Goal: Information Seeking & Learning: Learn about a topic

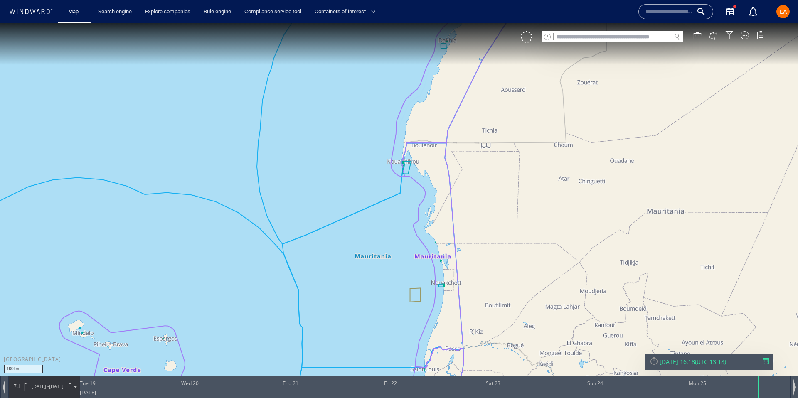
click at [564, 39] on input "text" at bounding box center [612, 37] width 118 height 11
paste input "*******"
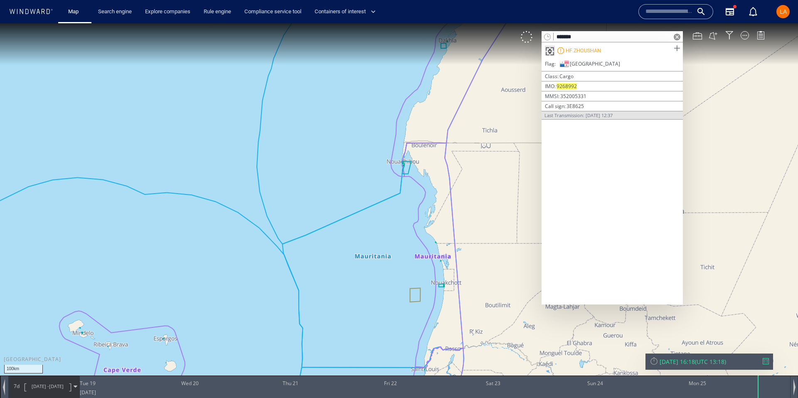
type input "*******"
click at [678, 48] on span at bounding box center [676, 48] width 10 height 10
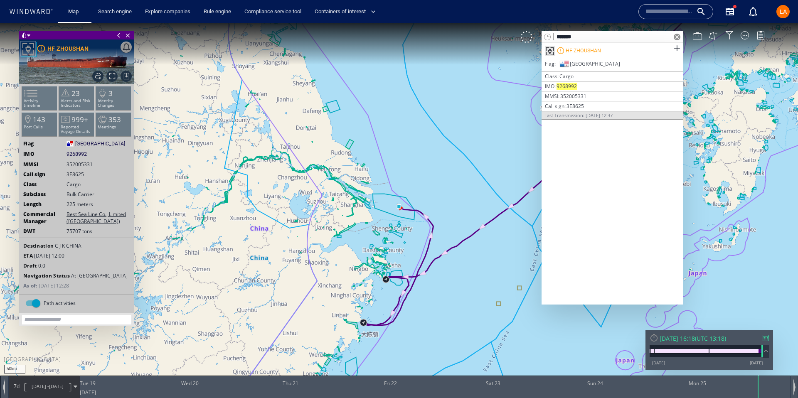
click at [677, 35] on span at bounding box center [676, 37] width 7 height 7
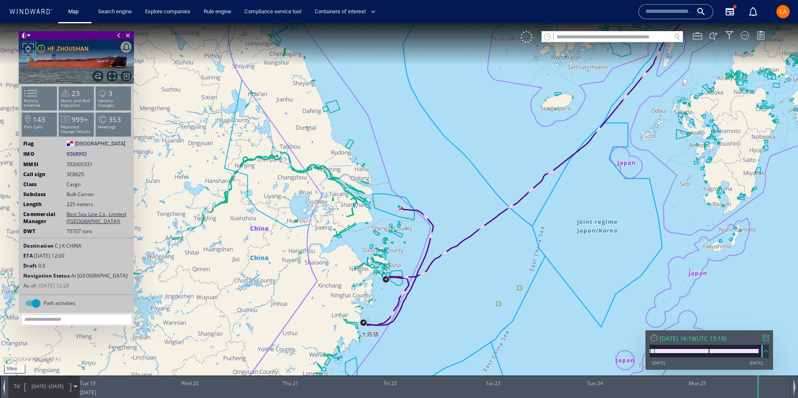
click at [676, 341] on div "Mon 25/08/2025 16:18" at bounding box center [676, 338] width 35 height 8
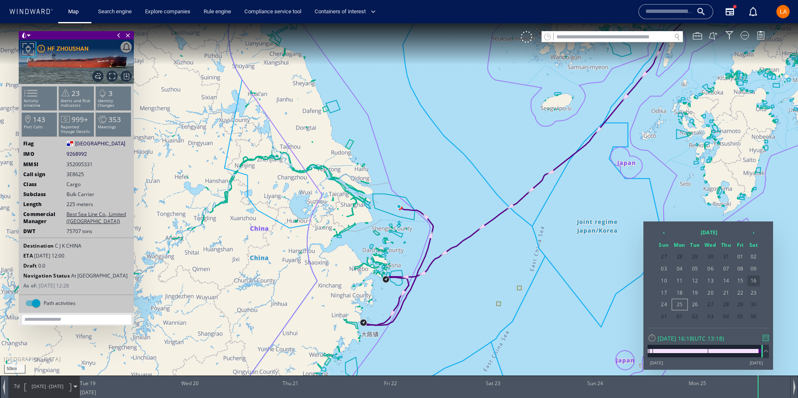
click at [749, 277] on span "16" at bounding box center [753, 280] width 12 height 11
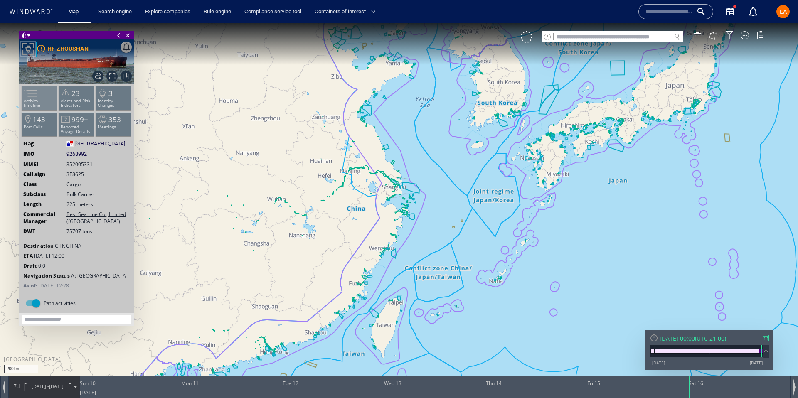
click at [45, 95] on li "Activity timeline" at bounding box center [39, 98] width 35 height 24
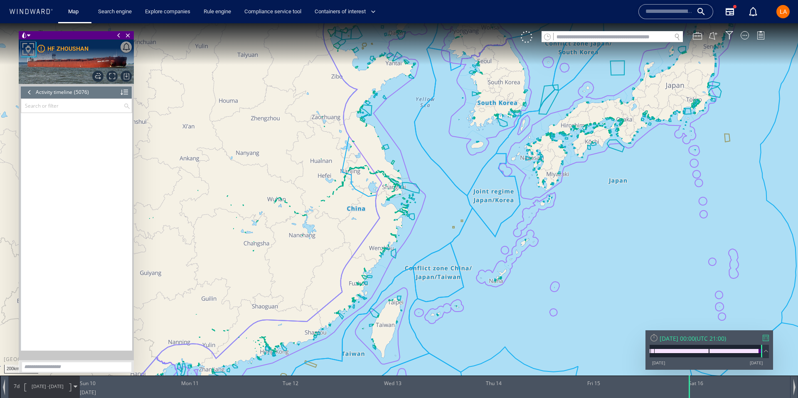
scroll to position [115316, 0]
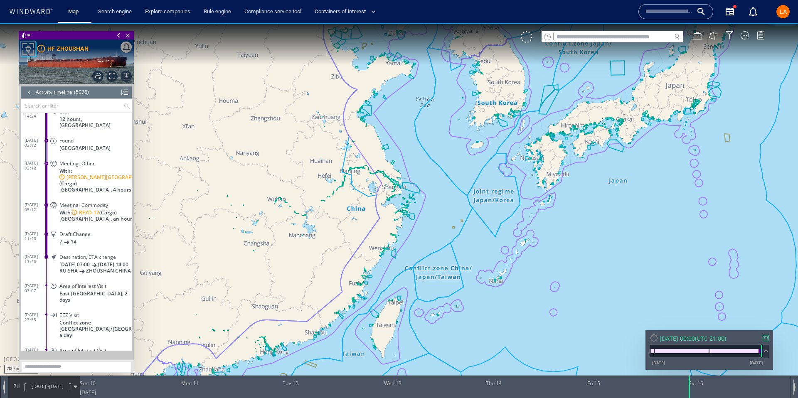
click at [71, 231] on span "Draft Change" at bounding box center [74, 234] width 31 height 6
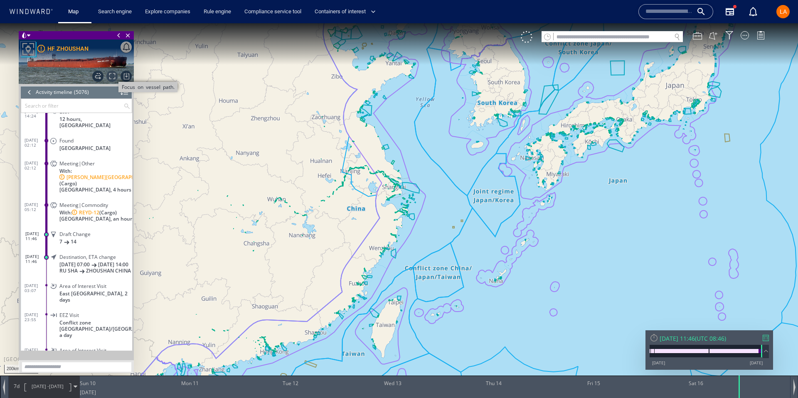
click at [111, 71] on span "Focus on vessel path." at bounding box center [111, 76] width 11 height 11
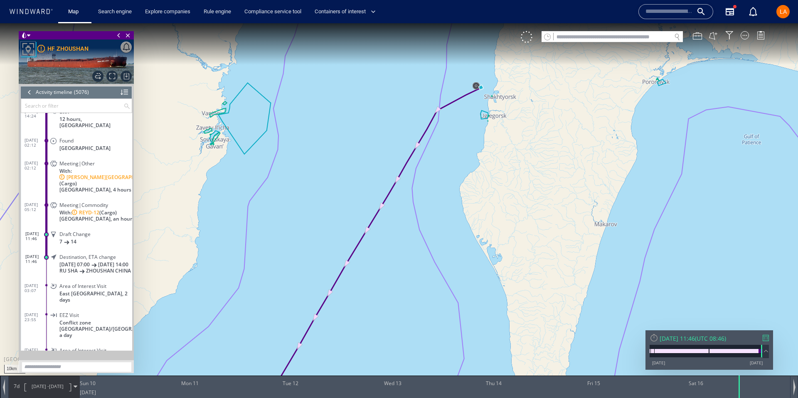
drag, startPoint x: 498, startPoint y: 142, endPoint x: 469, endPoint y: 105, distance: 46.9
click at [474, 169] on canvas "Map" at bounding box center [399, 206] width 798 height 366
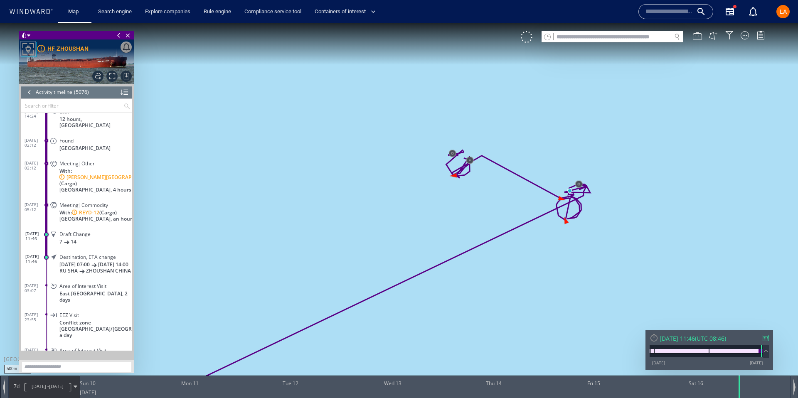
drag, startPoint x: 484, startPoint y: 106, endPoint x: 402, endPoint y: 51, distance: 98.5
click at [395, 37] on canvas "Map" at bounding box center [399, 206] width 798 height 366
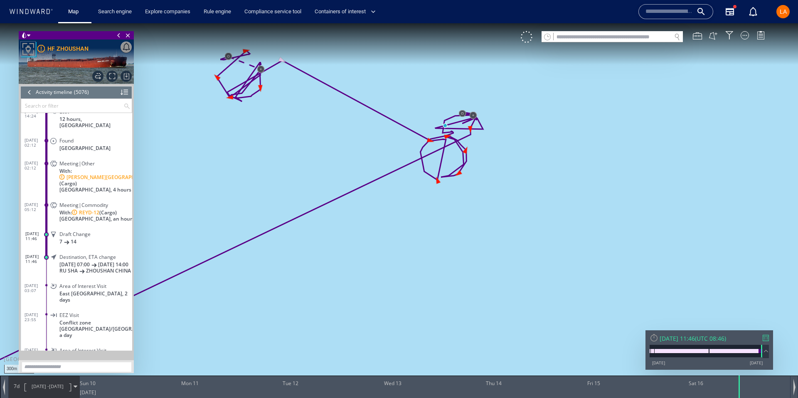
click at [56, 166] on div "Meeting|Other With: RT GENOVA (Cargo) Russia, 4 hours" at bounding box center [91, 175] width 84 height 37
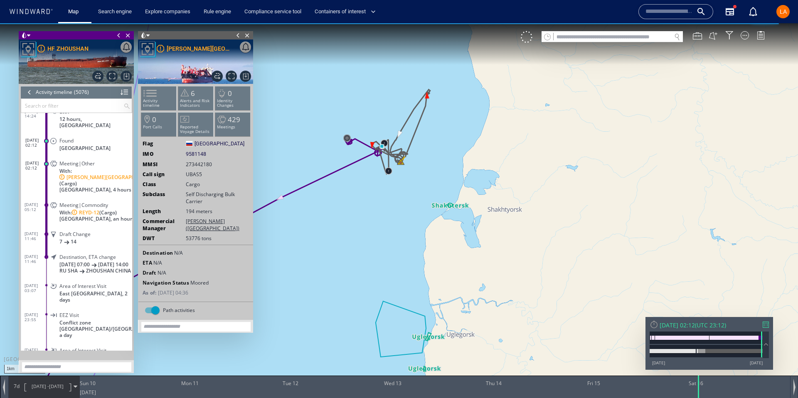
drag, startPoint x: 393, startPoint y: 183, endPoint x: 414, endPoint y: 230, distance: 51.0
click at [413, 230] on canvas "Map" at bounding box center [399, 206] width 798 height 366
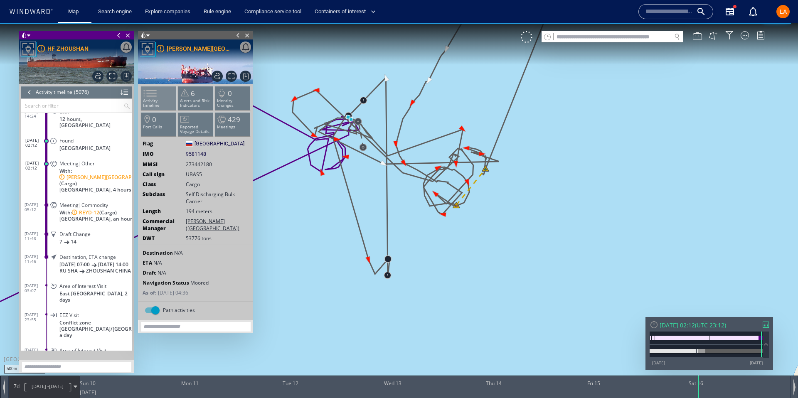
click at [151, 90] on span at bounding box center [145, 93] width 12 height 12
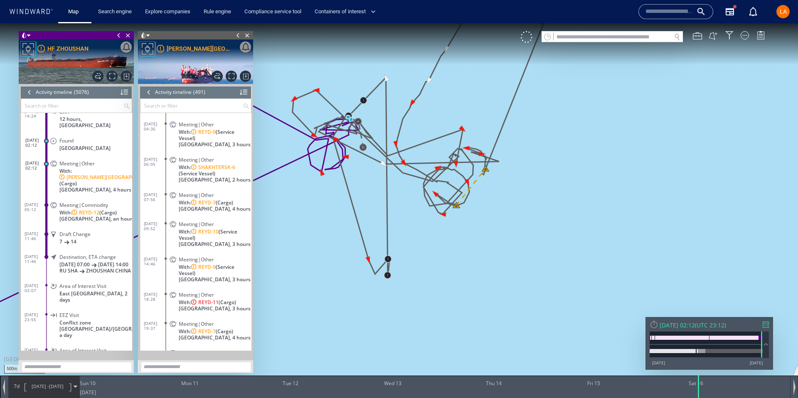
scroll to position [10897, 0]
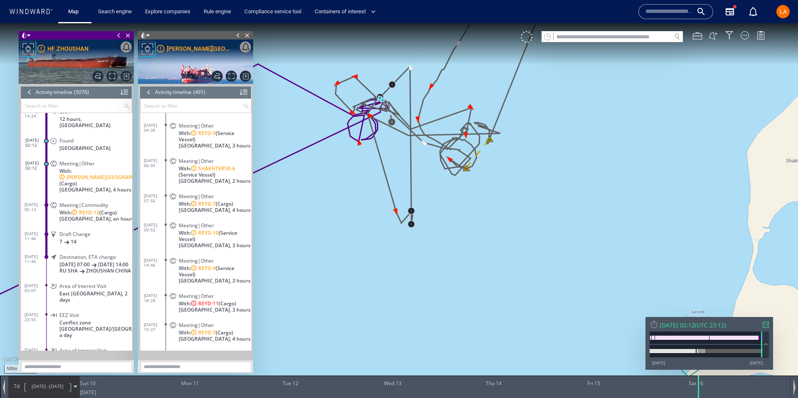
drag, startPoint x: 491, startPoint y: 191, endPoint x: 518, endPoint y: 279, distance: 92.1
click at [533, 289] on canvas "Map" at bounding box center [399, 206] width 798 height 366
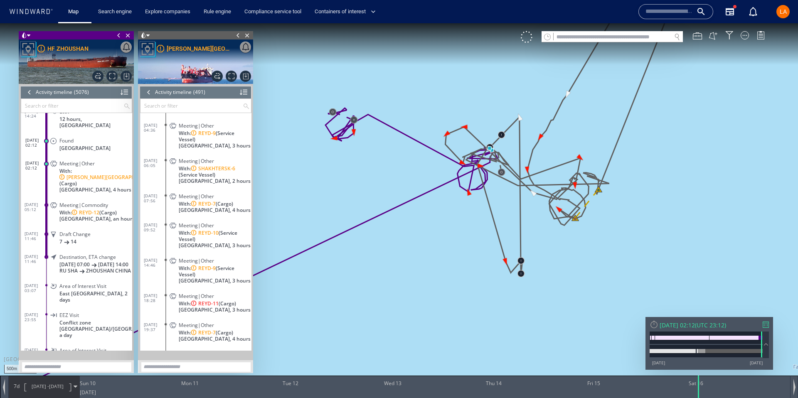
drag, startPoint x: 434, startPoint y: 202, endPoint x: 545, endPoint y: 208, distance: 111.9
click at [556, 215] on canvas "Map" at bounding box center [399, 206] width 798 height 366
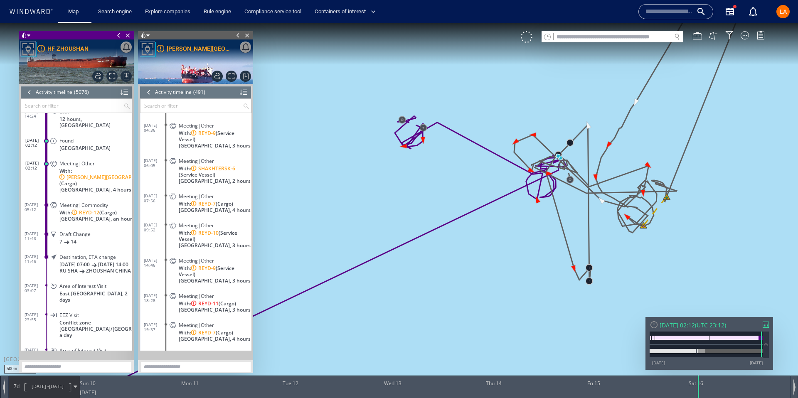
click at [59, 209] on span "With: REYD-12 (Cargo)" at bounding box center [87, 212] width 57 height 6
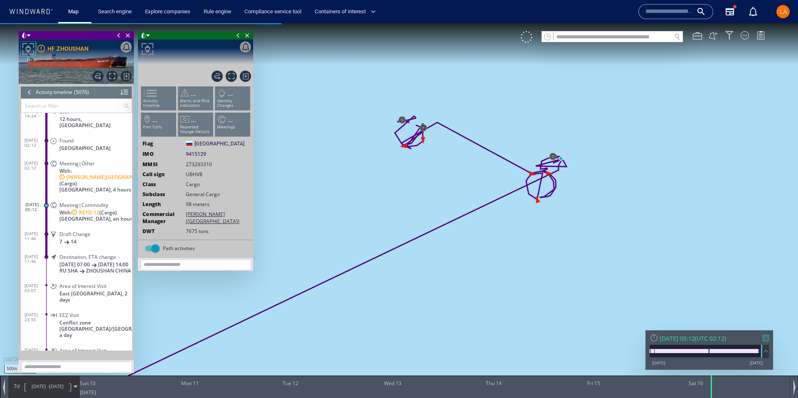
scroll to position [115362, 0]
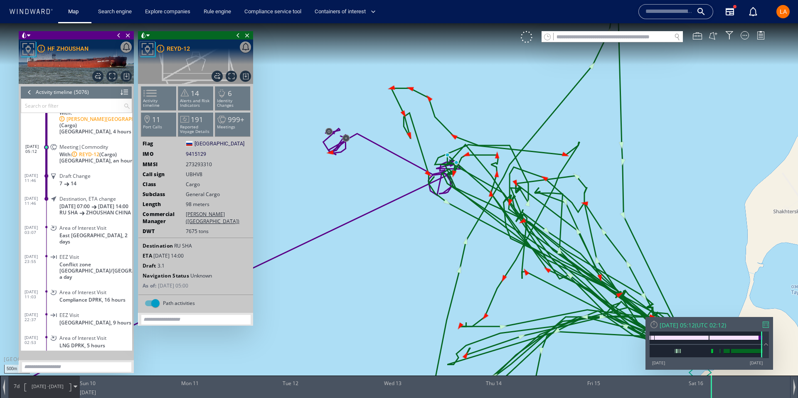
click at [45, 385] on span "09/08/25 -" at bounding box center [40, 386] width 17 height 6
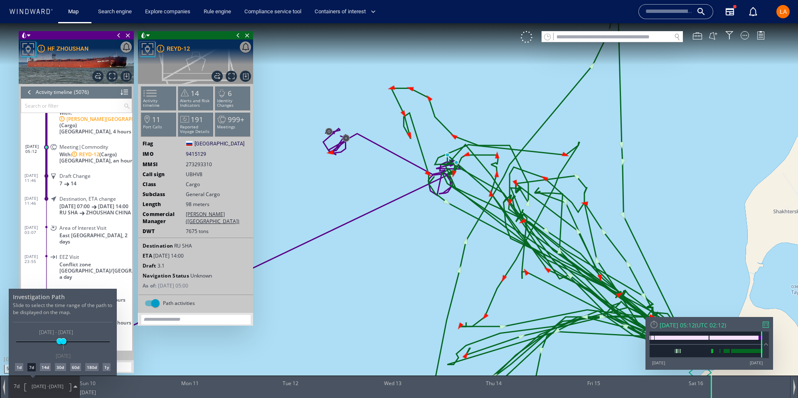
click at [48, 367] on div "14d" at bounding box center [45, 367] width 11 height 8
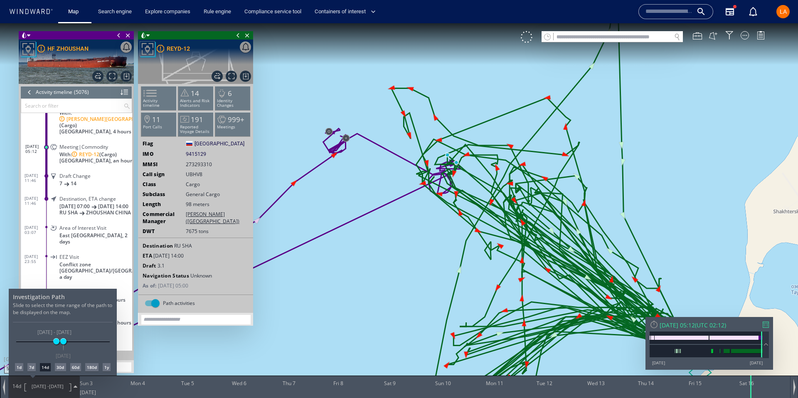
click at [32, 367] on div "7d" at bounding box center [31, 367] width 8 height 8
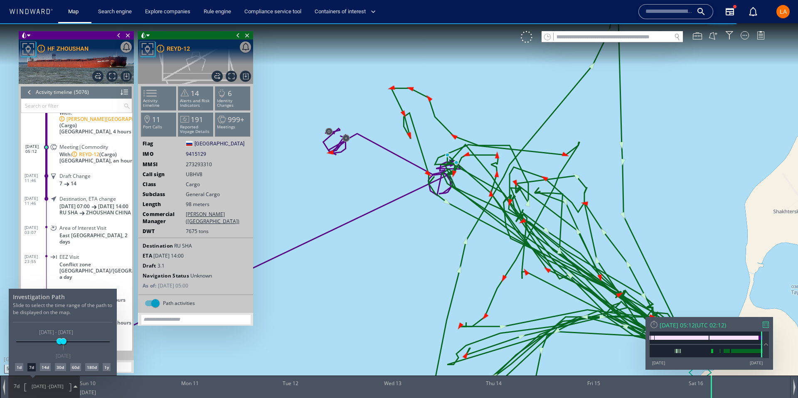
click at [163, 93] on div at bounding box center [399, 210] width 798 height 375
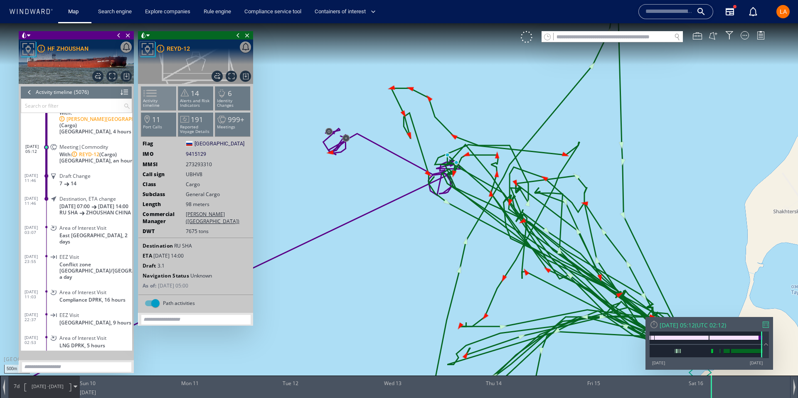
click at [151, 95] on span at bounding box center [145, 93] width 12 height 12
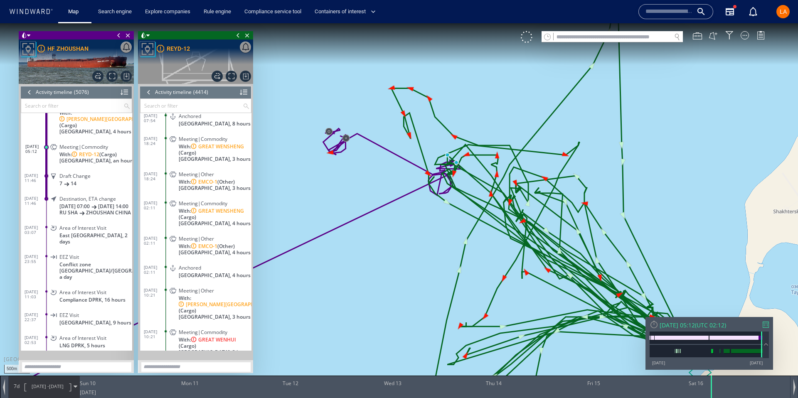
scroll to position [100212, 0]
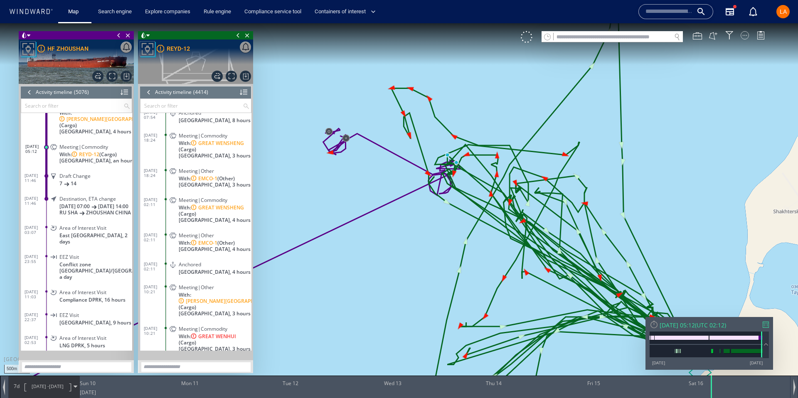
click at [747, 35] on div at bounding box center [744, 35] width 8 height 8
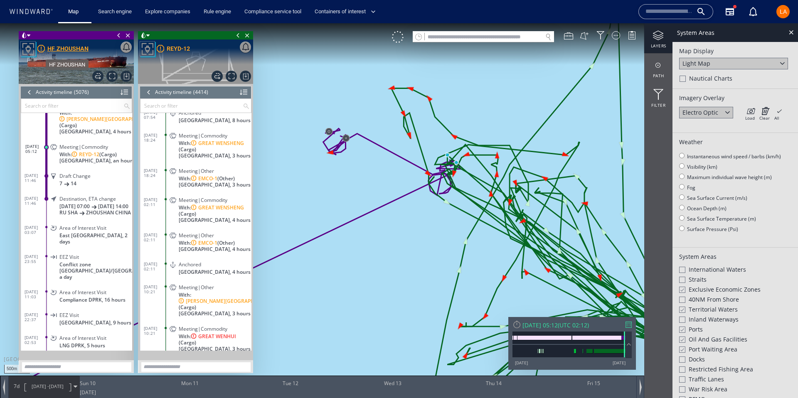
click at [58, 49] on div "HF ZHOUSHAN" at bounding box center [67, 49] width 41 height 10
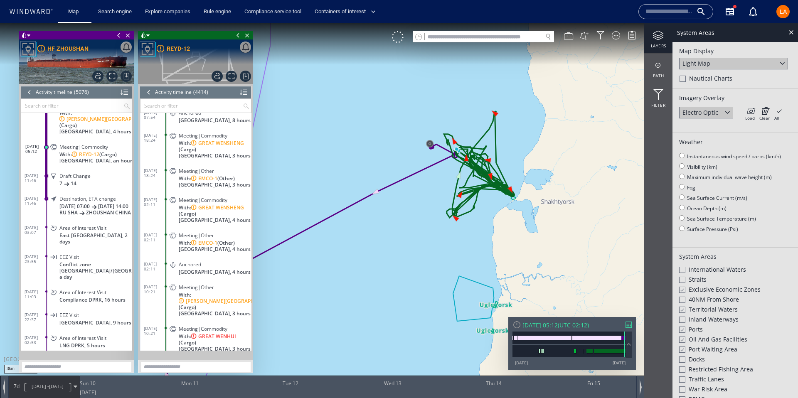
scroll to position [18, 0]
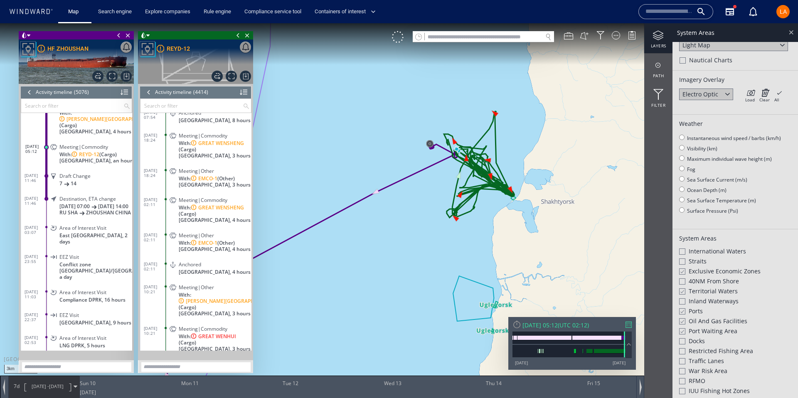
click at [791, 35] on div at bounding box center [791, 32] width 10 height 10
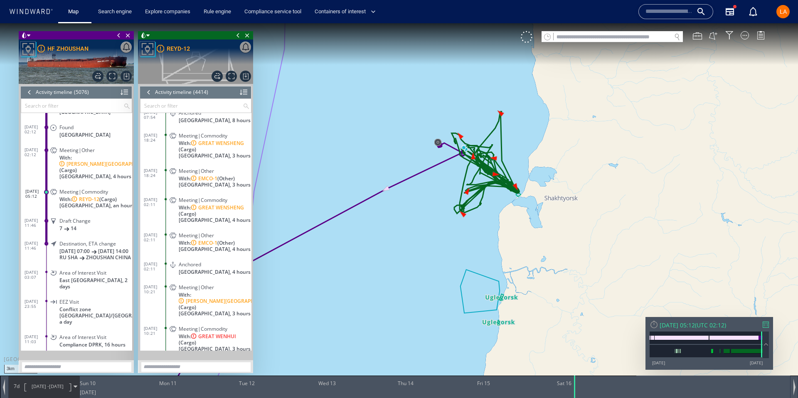
scroll to position [115328, 0]
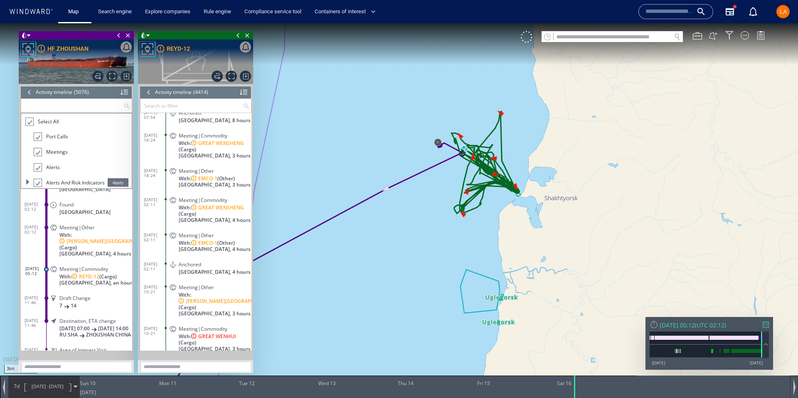
click at [61, 104] on input "text" at bounding box center [72, 106] width 102 height 14
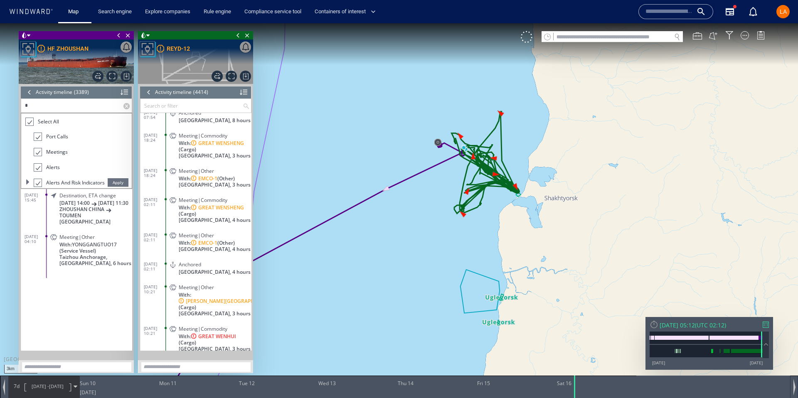
scroll to position [76908, 0]
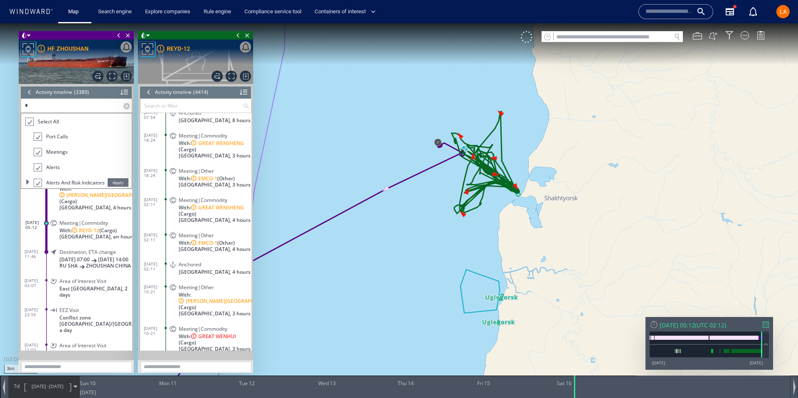
type input "*"
click at [129, 105] on label at bounding box center [127, 106] width 8 height 14
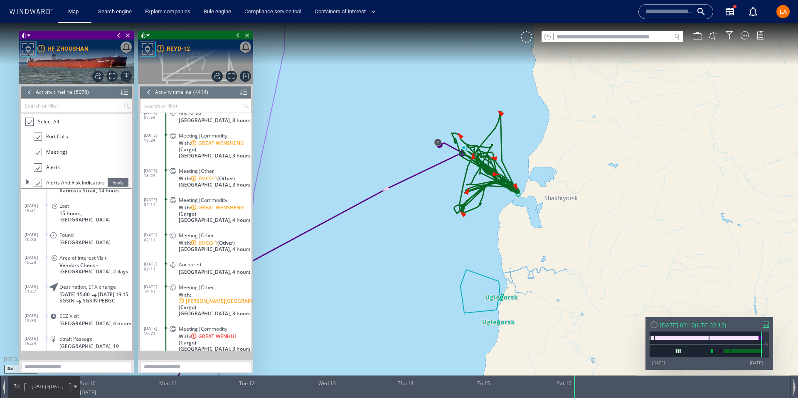
click at [29, 95] on div at bounding box center [29, 92] width 9 height 12
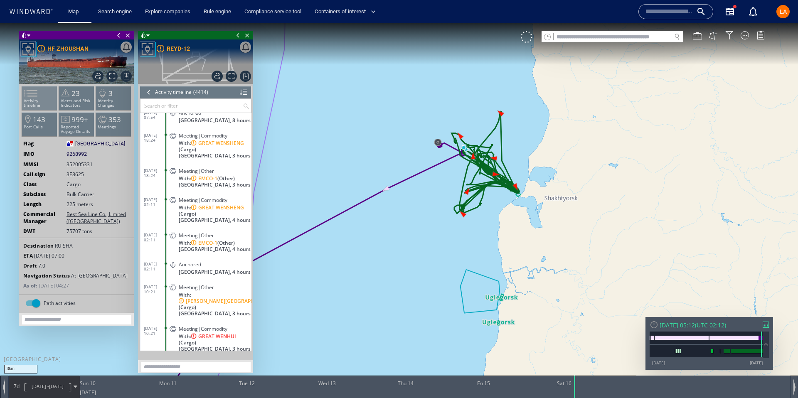
click at [32, 96] on span at bounding box center [26, 93] width 12 height 12
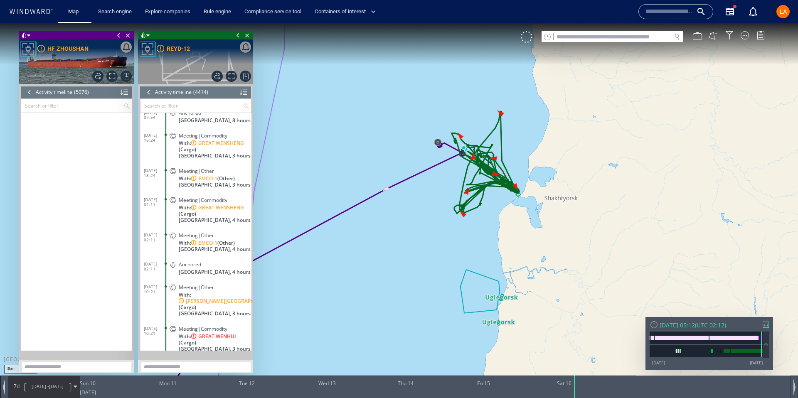
scroll to position [115362, 0]
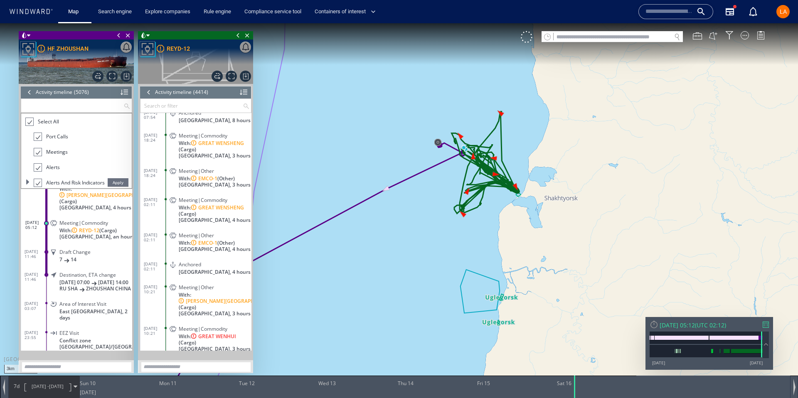
click at [34, 106] on input "text" at bounding box center [72, 106] width 102 height 14
click at [30, 122] on div at bounding box center [29, 122] width 8 height 10
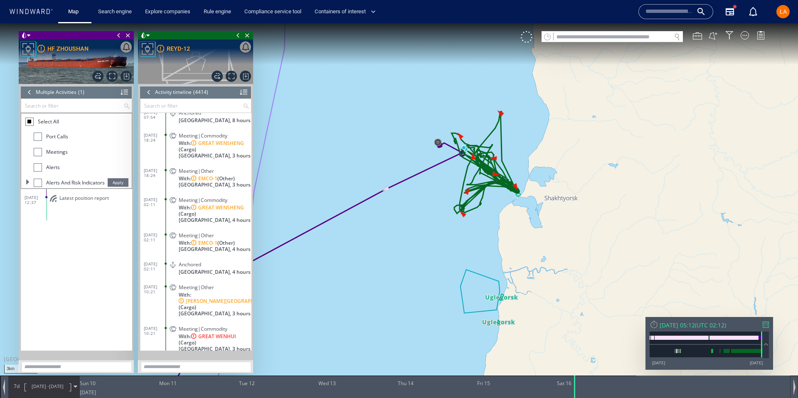
click at [35, 136] on div at bounding box center [38, 137] width 8 height 8
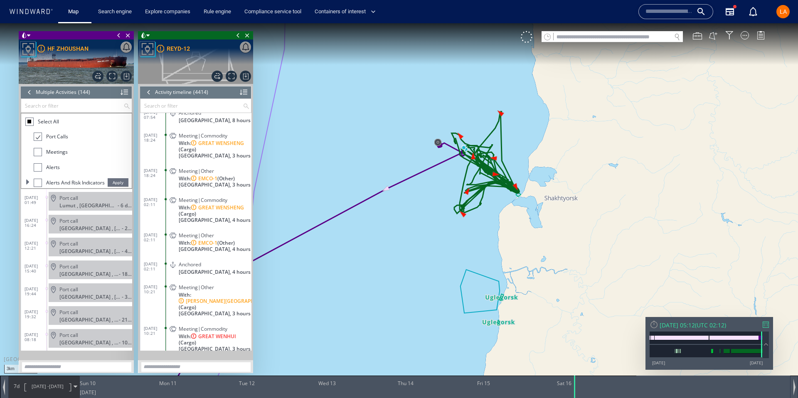
click at [123, 181] on span "Apply" at bounding box center [118, 182] width 21 height 8
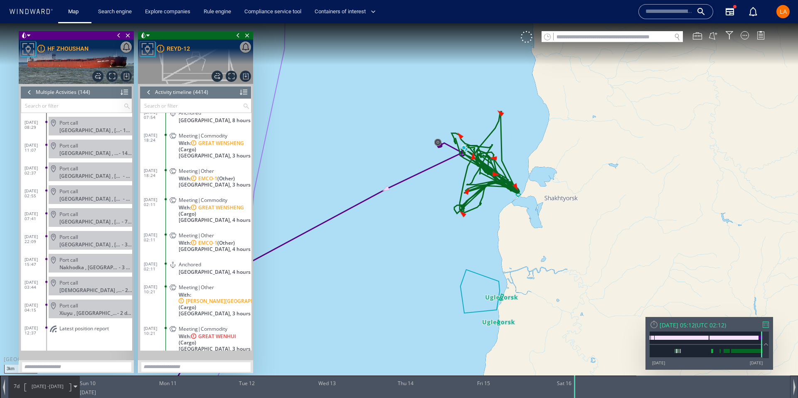
scroll to position [3060, 0]
click at [32, 92] on div at bounding box center [29, 92] width 9 height 12
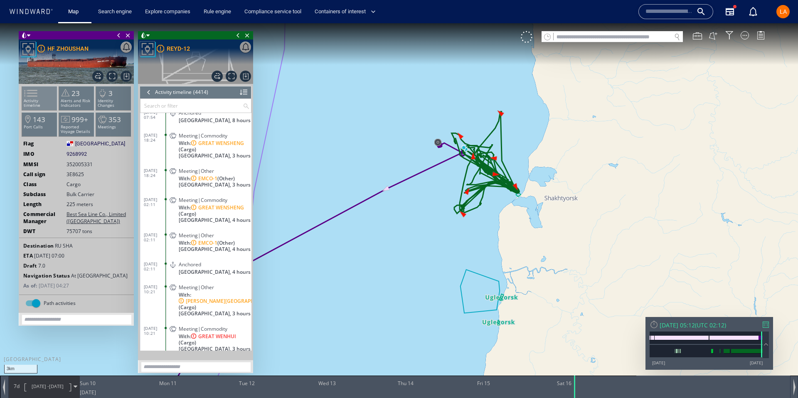
click at [32, 99] on span at bounding box center [26, 93] width 12 height 12
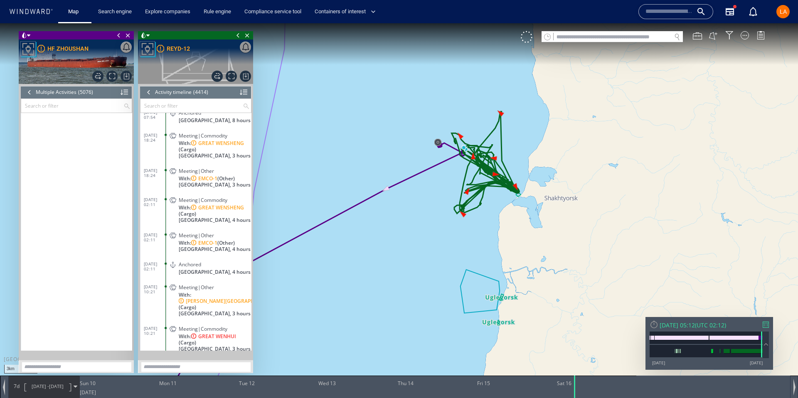
scroll to position [115362, 0]
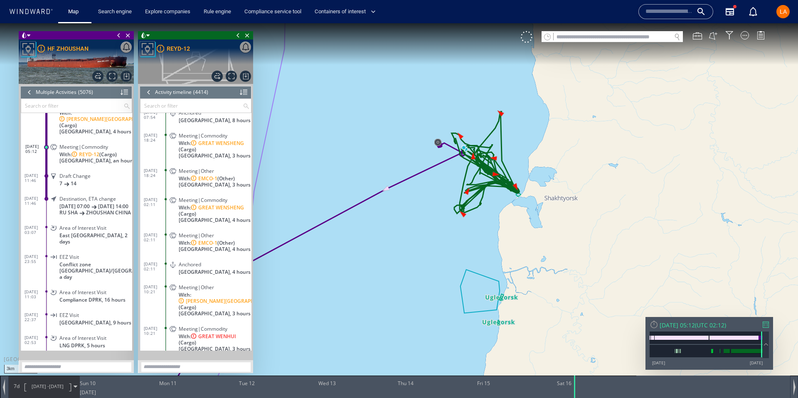
click at [58, 170] on div "Draft Change 7 14" at bounding box center [91, 179] width 84 height 19
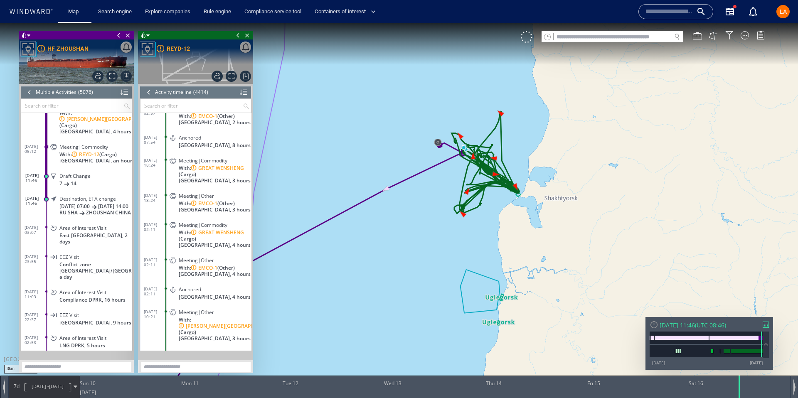
scroll to position [100145, 0]
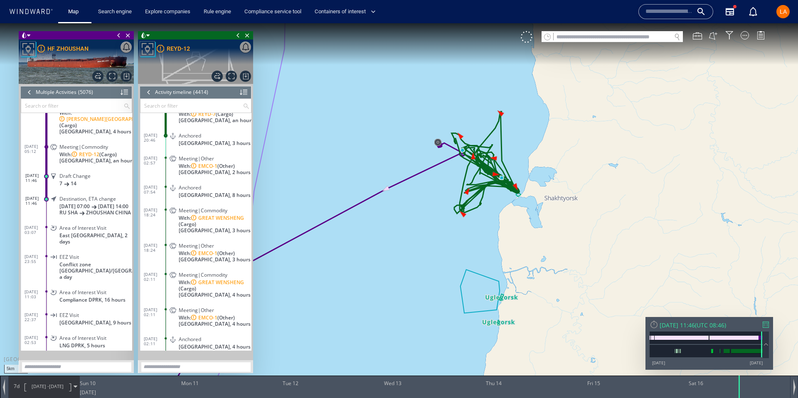
scroll to position [100163, 0]
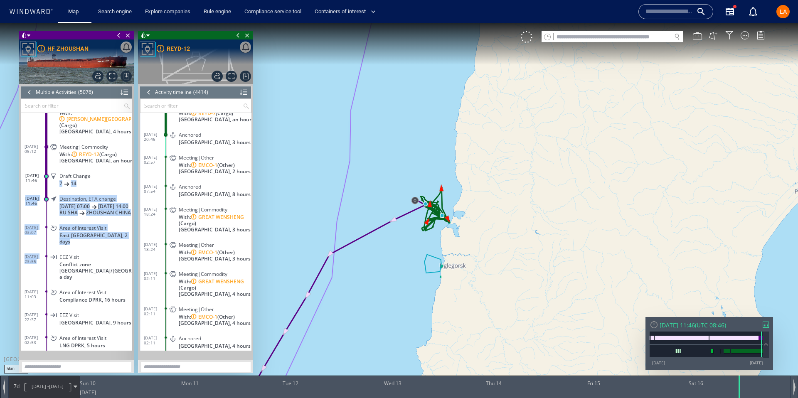
drag, startPoint x: 59, startPoint y: 169, endPoint x: 56, endPoint y: 248, distance: 79.0
click at [56, 248] on div "15/08/25 14:24 Lost 12 hours, Russia 16/08/25 02:12 Found Russia 16/08/25 02:12…" at bounding box center [76, 282] width 111 height 476
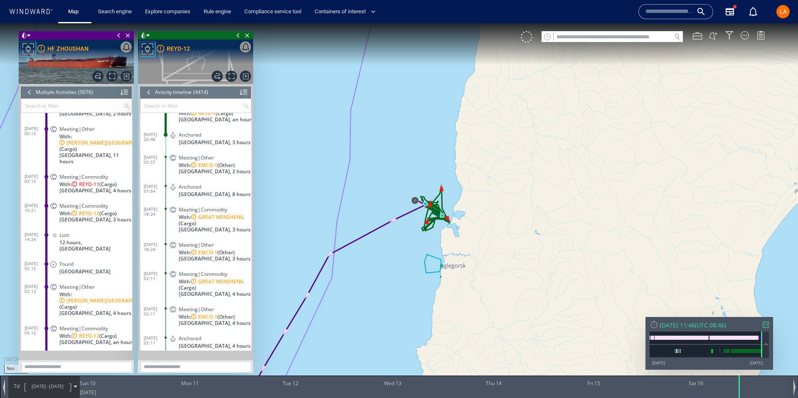
scroll to position [115239, 0]
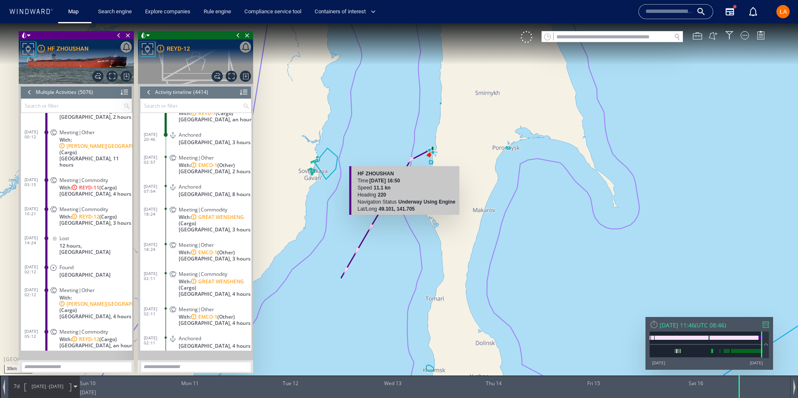
drag, startPoint x: 415, startPoint y: 172, endPoint x: 403, endPoint y: 224, distance: 53.6
click at [403, 224] on canvas "Map" at bounding box center [399, 206] width 798 height 366
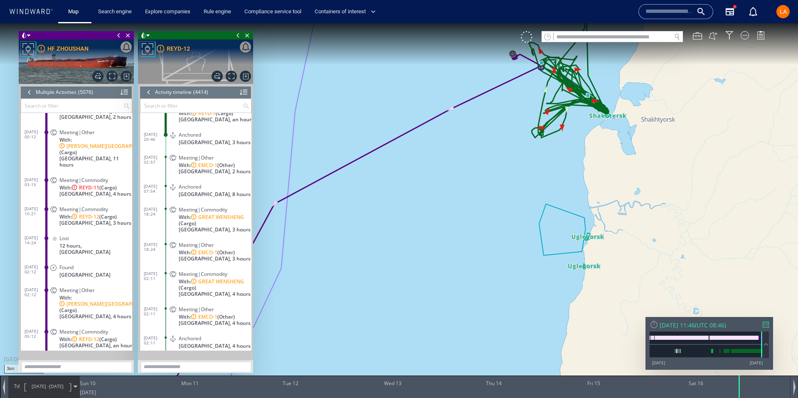
drag, startPoint x: 444, startPoint y: 125, endPoint x: 269, endPoint y: 288, distance: 239.5
click at [264, 294] on canvas "Map" at bounding box center [399, 206] width 798 height 366
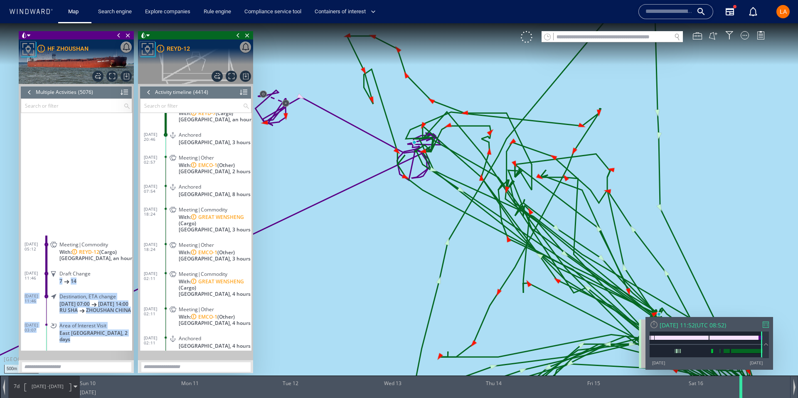
scroll to position [115430, 0]
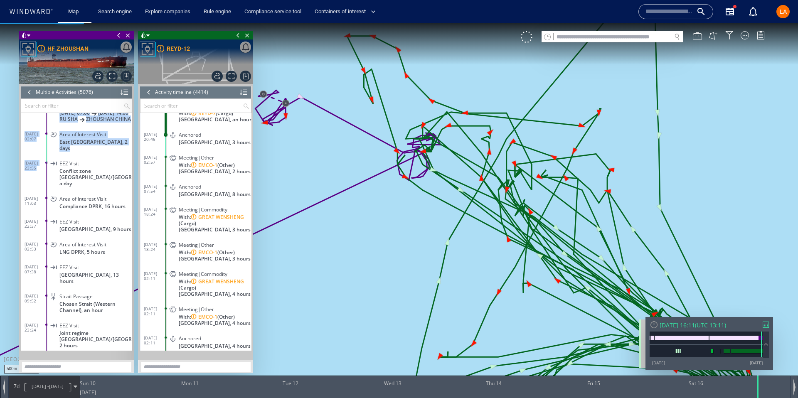
drag, startPoint x: 737, startPoint y: 390, endPoint x: 742, endPoint y: 386, distance: 7.1
click at [755, 390] on div at bounding box center [758, 387] width 8 height 22
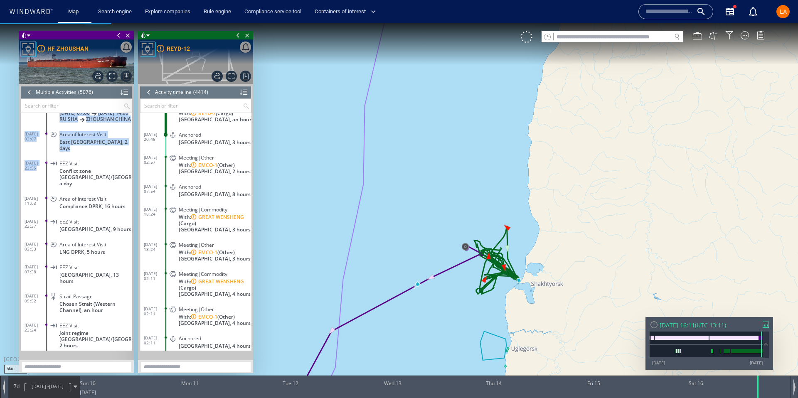
drag, startPoint x: 425, startPoint y: 251, endPoint x: 406, endPoint y: 184, distance: 70.1
click at [406, 184] on canvas "Map" at bounding box center [399, 206] width 798 height 366
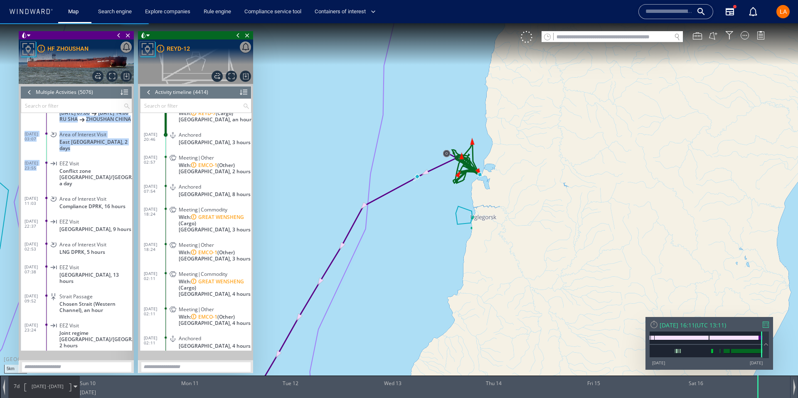
click at [690, 323] on div "Sat 16/08/2025 16:11" at bounding box center [676, 325] width 35 height 8
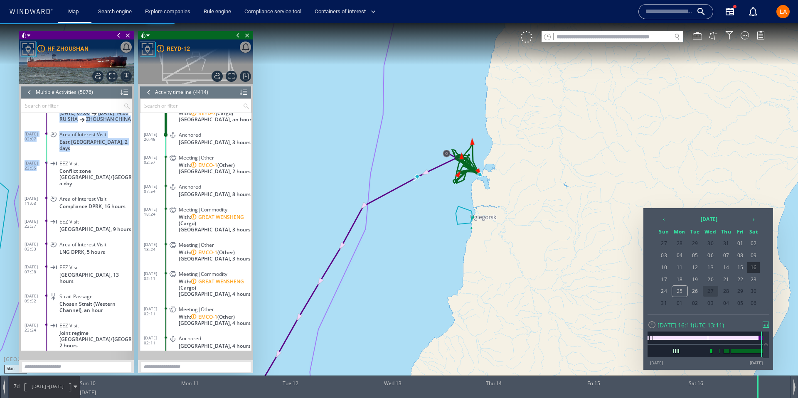
click at [709, 292] on span "27" at bounding box center [710, 291] width 16 height 11
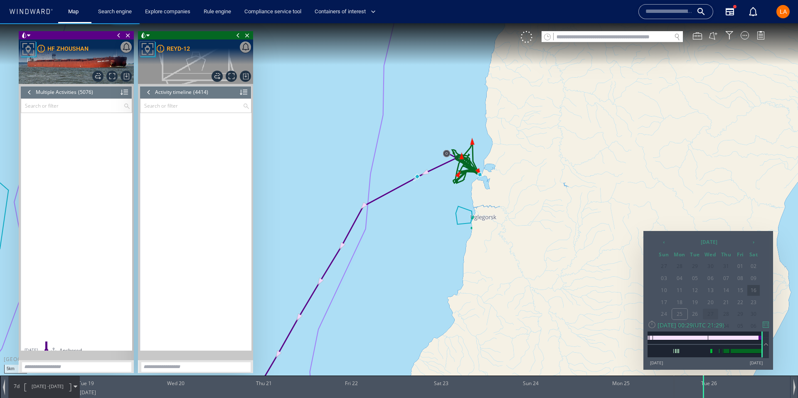
scroll to position [100615, 0]
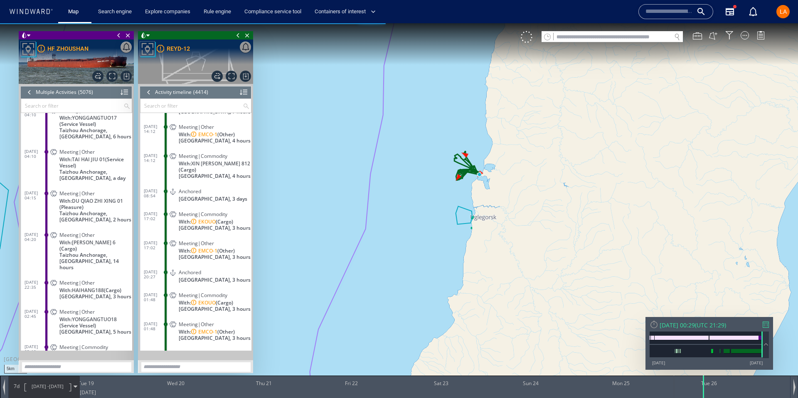
click at [683, 327] on div "Tue 26/08/2025 00:29" at bounding box center [676, 325] width 35 height 8
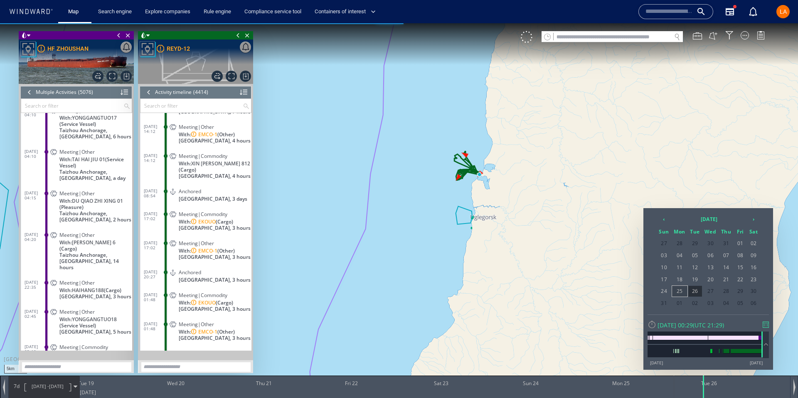
click at [685, 290] on span "25" at bounding box center [679, 291] width 15 height 11
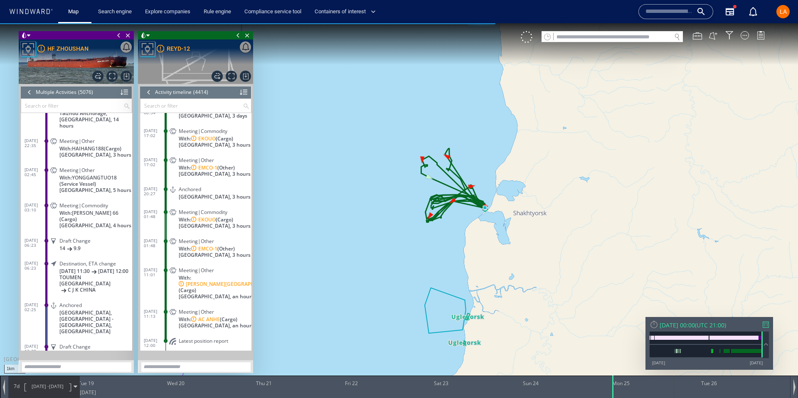
scroll to position [100691, 0]
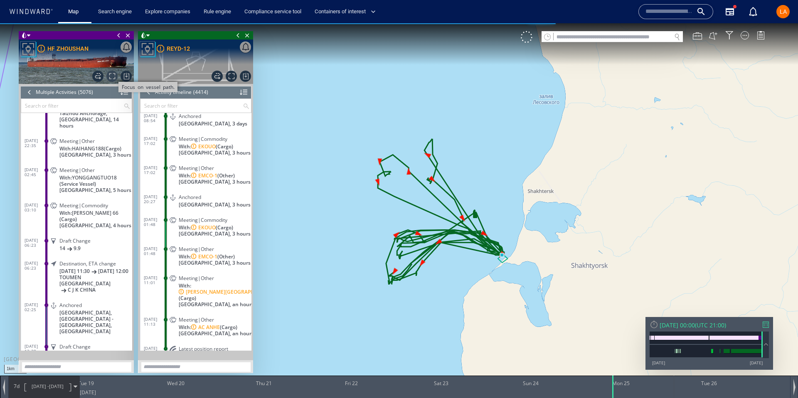
click at [113, 75] on span "Focus on vessel path." at bounding box center [111, 76] width 11 height 11
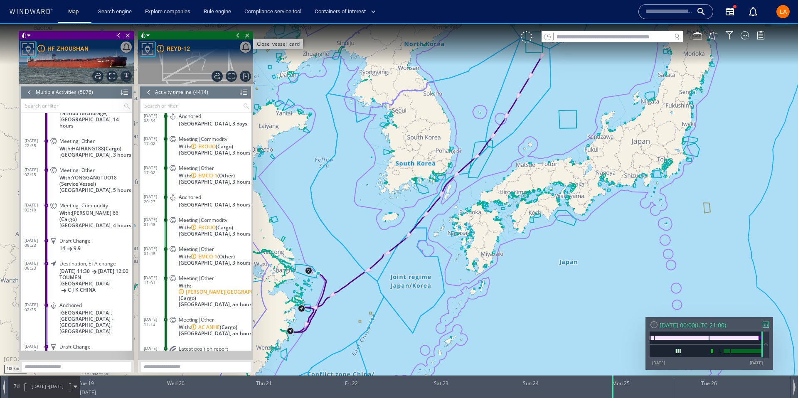
click at [248, 36] on span "Close vessel card" at bounding box center [247, 35] width 9 height 8
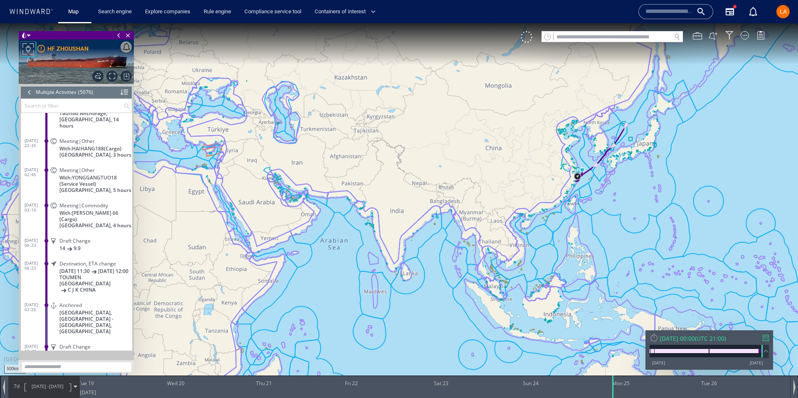
drag, startPoint x: 637, startPoint y: 134, endPoint x: 606, endPoint y: 167, distance: 45.3
click at [606, 167] on canvas "Map" at bounding box center [399, 206] width 798 height 366
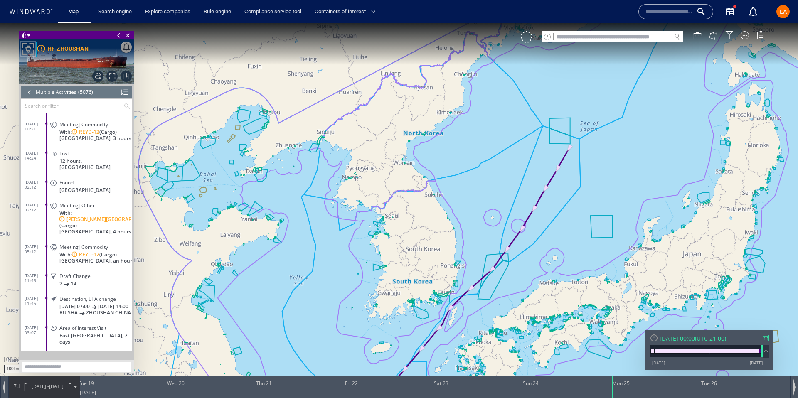
scroll to position [115303, 0]
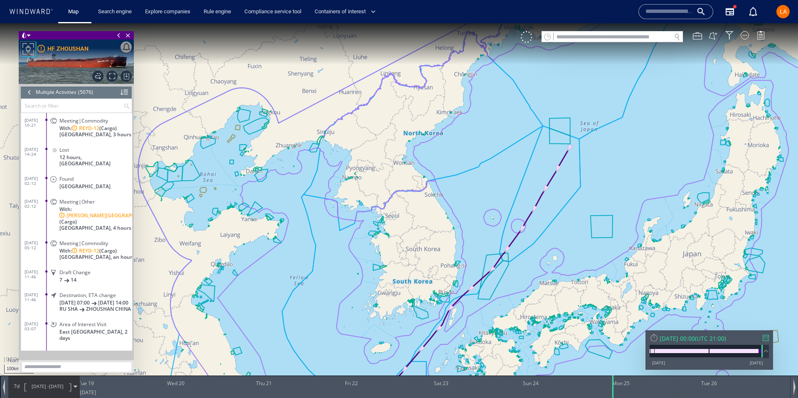
click at [67, 276] on span at bounding box center [66, 280] width 3 height 8
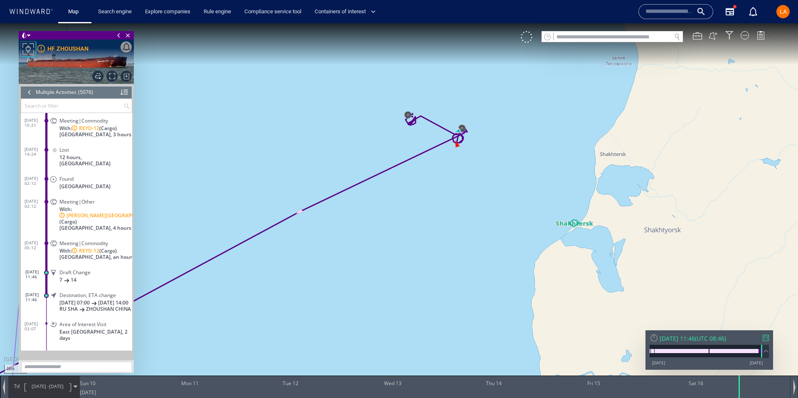
drag, startPoint x: 484, startPoint y: 80, endPoint x: 283, endPoint y: 318, distance: 311.6
click at [285, 327] on canvas "Map" at bounding box center [399, 206] width 798 height 366
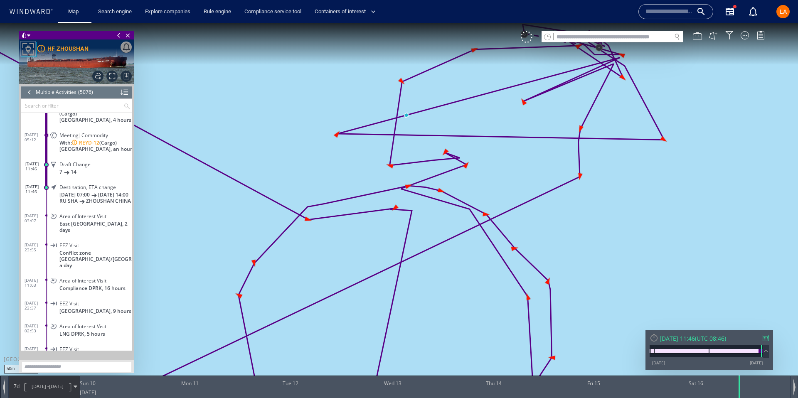
scroll to position [115374, 0]
click at [37, 102] on input "text" at bounding box center [72, 106] width 102 height 14
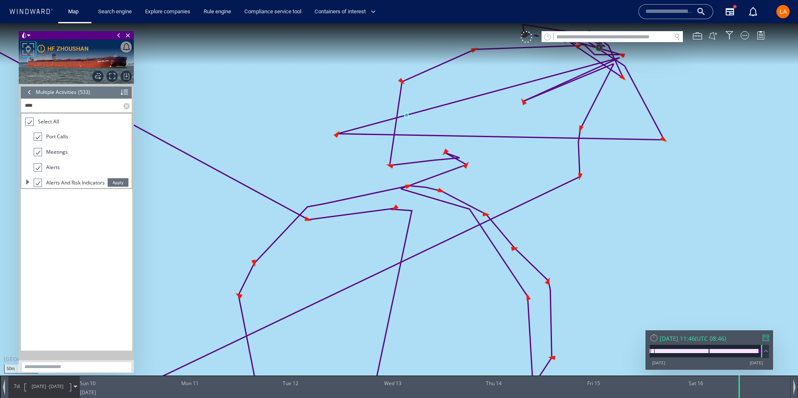
scroll to position [12017, 0]
type input "*****"
click at [113, 183] on span "Apply" at bounding box center [118, 182] width 21 height 8
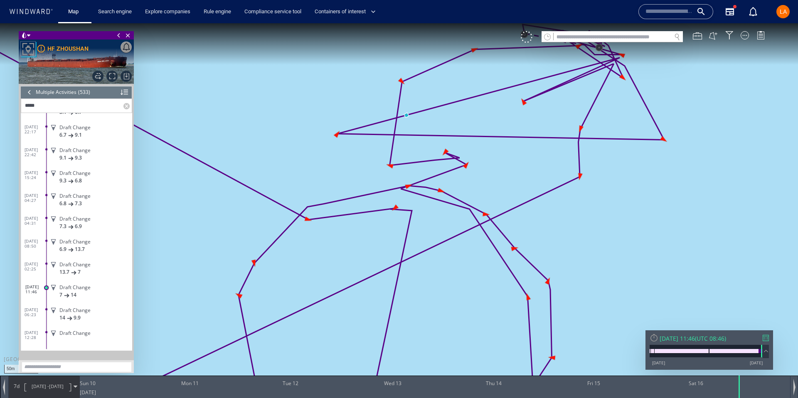
scroll to position [11941, 0]
click at [70, 311] on span "Draft Change" at bounding box center [74, 310] width 31 height 6
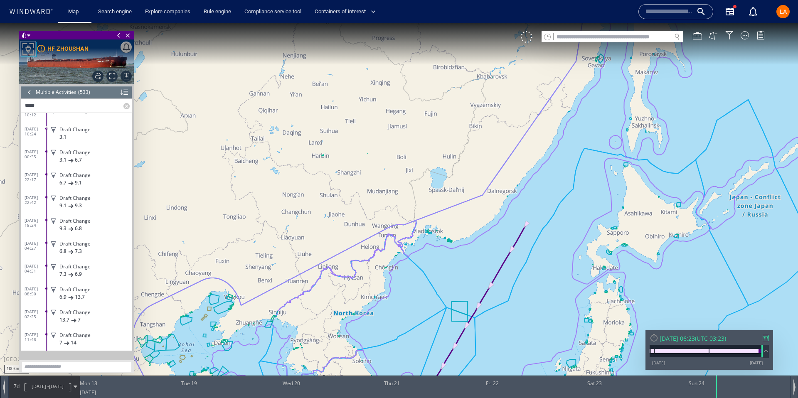
scroll to position [11941, 0]
click at [54, 287] on span at bounding box center [53, 287] width 15 height 7
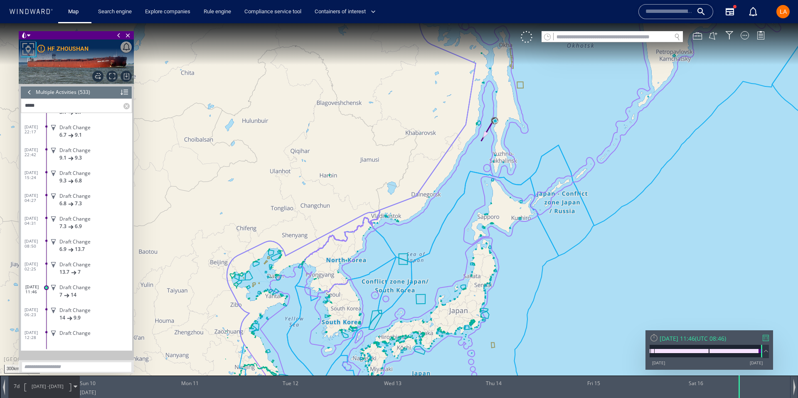
drag, startPoint x: 496, startPoint y: 117, endPoint x: 506, endPoint y: 184, distance: 67.5
click at [506, 184] on canvas "Map" at bounding box center [399, 206] width 798 height 366
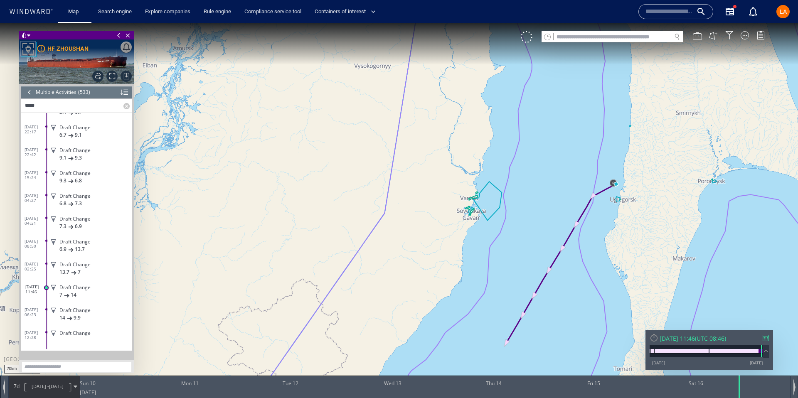
drag, startPoint x: 535, startPoint y: 173, endPoint x: 422, endPoint y: 136, distance: 118.0
click at [422, 136] on canvas "Map" at bounding box center [399, 206] width 798 height 366
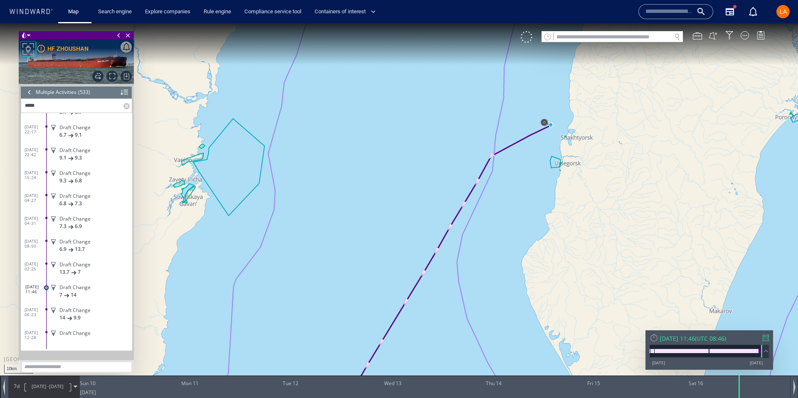
click at [30, 91] on div at bounding box center [29, 92] width 9 height 12
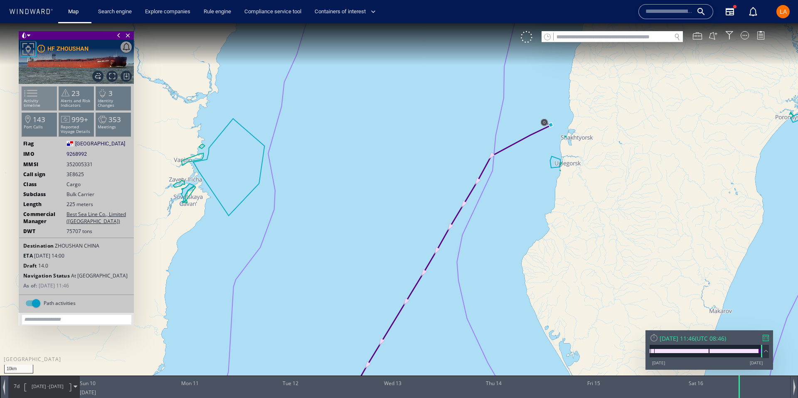
click at [35, 106] on li "Activity timeline" at bounding box center [39, 98] width 35 height 24
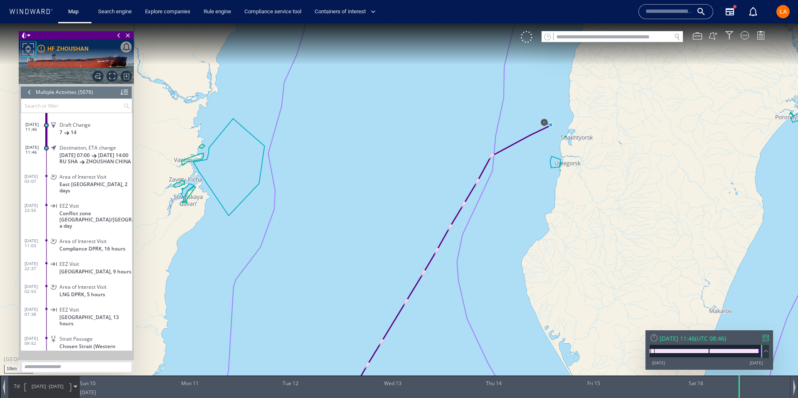
scroll to position [115407, 0]
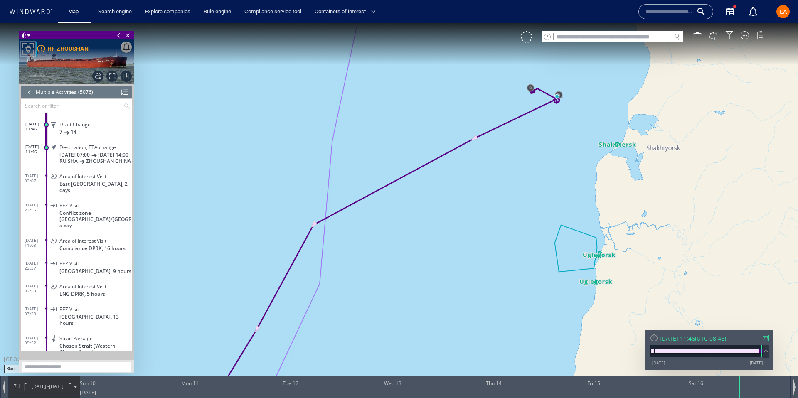
click at [747, 38] on div at bounding box center [744, 35] width 8 height 8
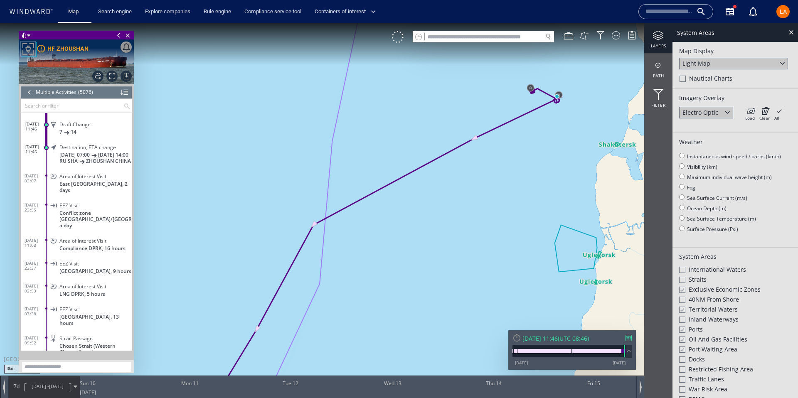
click at [700, 61] on div "Light Map" at bounding box center [696, 63] width 28 height 8
click at [702, 76] on div "Satellite" at bounding box center [693, 75] width 22 height 8
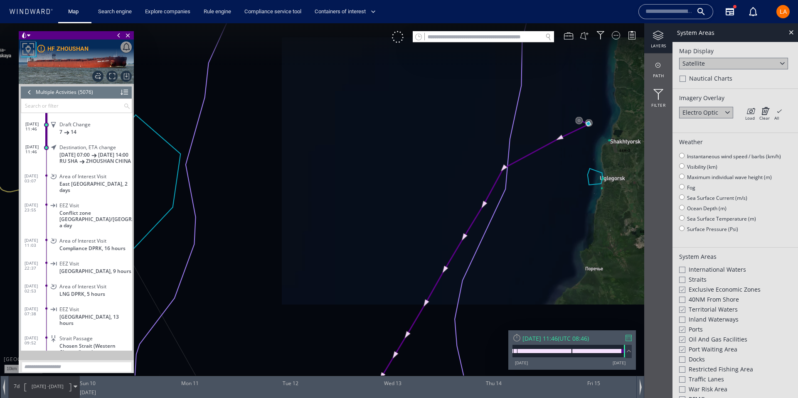
drag, startPoint x: 621, startPoint y: 158, endPoint x: 577, endPoint y: 222, distance: 77.2
click at [577, 223] on canvas "Map" at bounding box center [399, 206] width 798 height 366
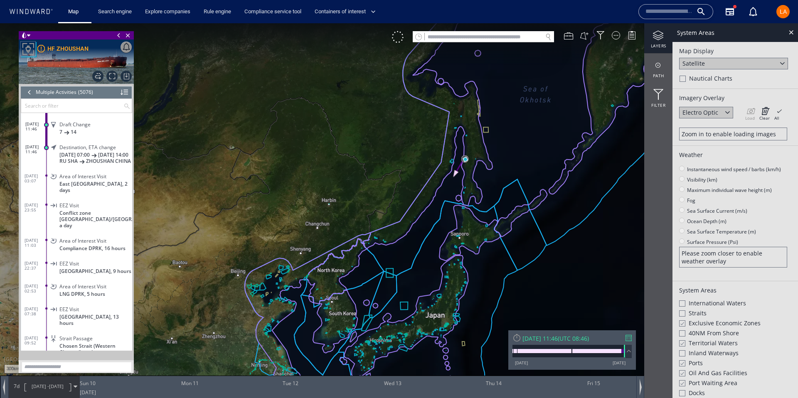
click at [684, 61] on div "Satellite" at bounding box center [693, 63] width 22 height 8
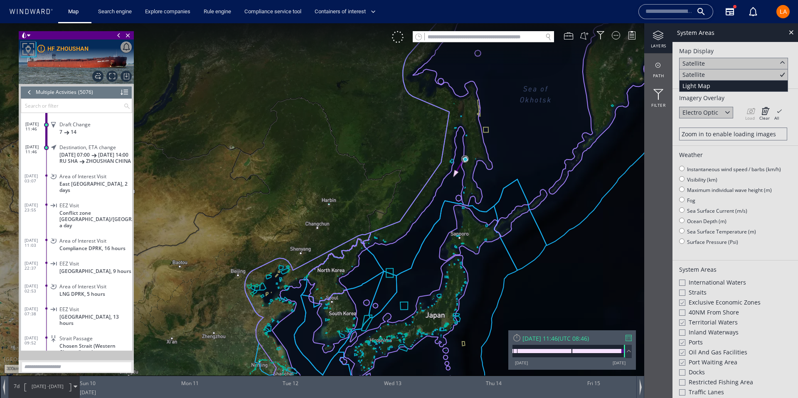
click at [702, 84] on div "Light Map" at bounding box center [696, 86] width 28 height 8
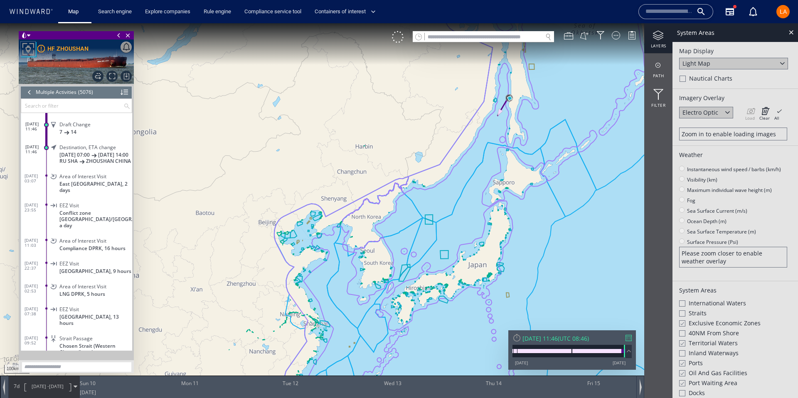
drag, startPoint x: 539, startPoint y: 75, endPoint x: 538, endPoint y: 125, distance: 50.3
click at [538, 125] on canvas "Map" at bounding box center [399, 206] width 798 height 366
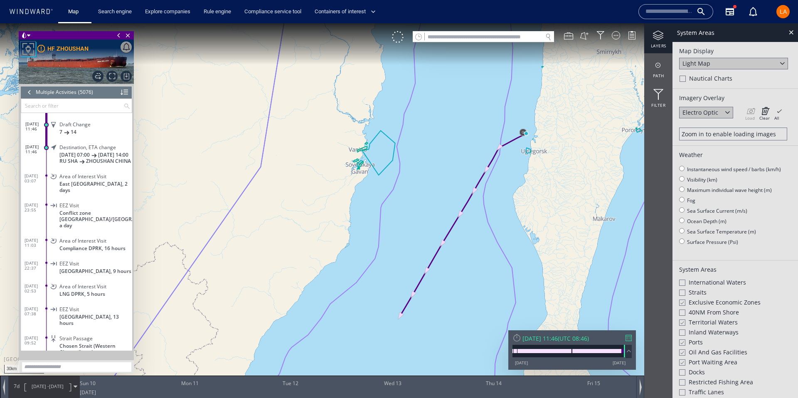
click at [29, 93] on div at bounding box center [29, 92] width 9 height 12
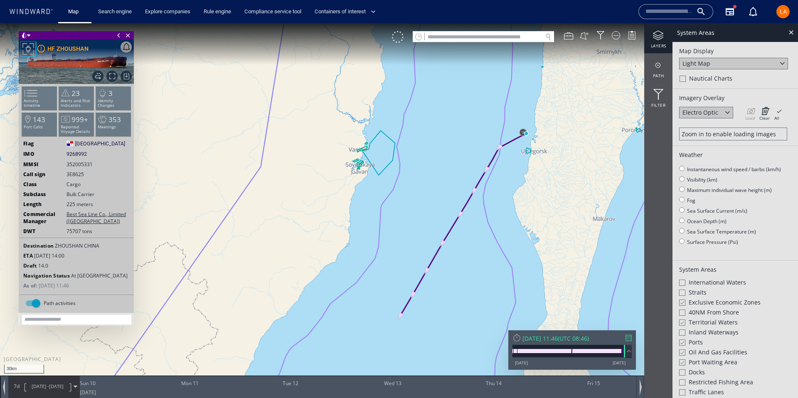
click at [516, 337] on div at bounding box center [516, 337] width 9 height 9
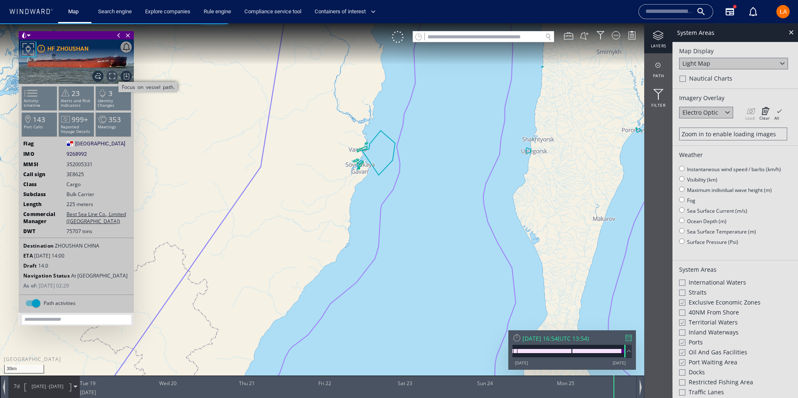
click at [110, 76] on span "Focus on vessel path." at bounding box center [111, 76] width 11 height 11
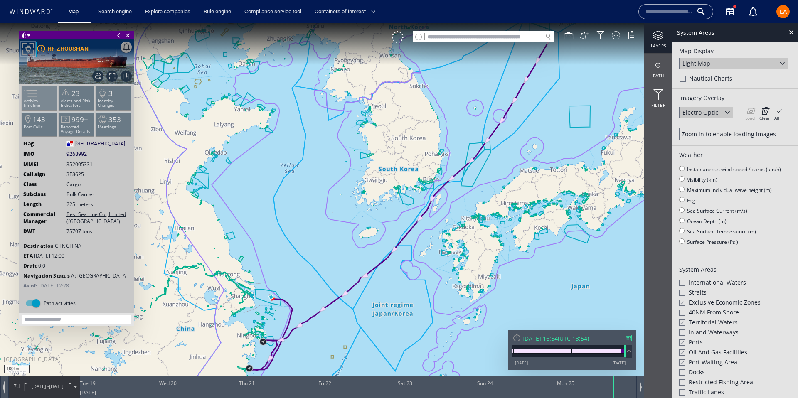
click at [32, 99] on span at bounding box center [26, 93] width 12 height 12
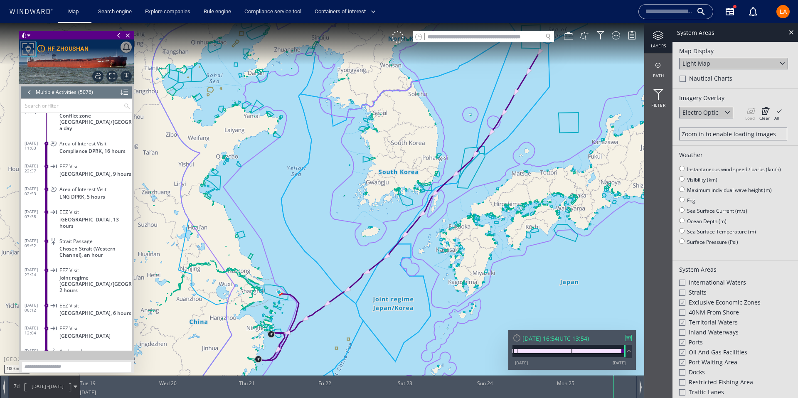
scroll to position [115486, 0]
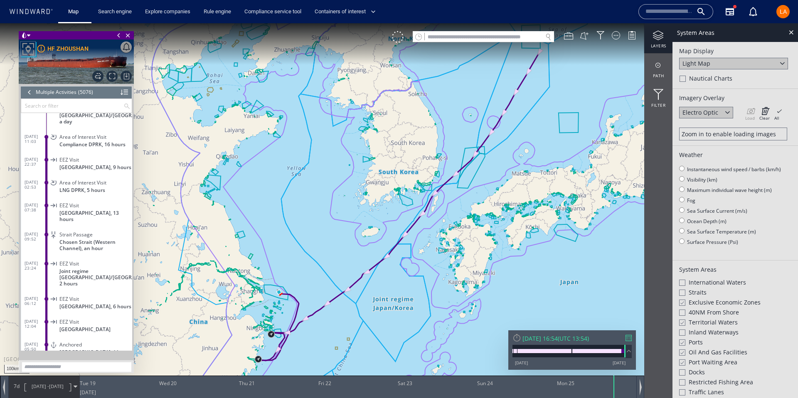
click at [545, 337] on div "Mon 25/08/2025 16:54" at bounding box center [539, 338] width 35 height 8
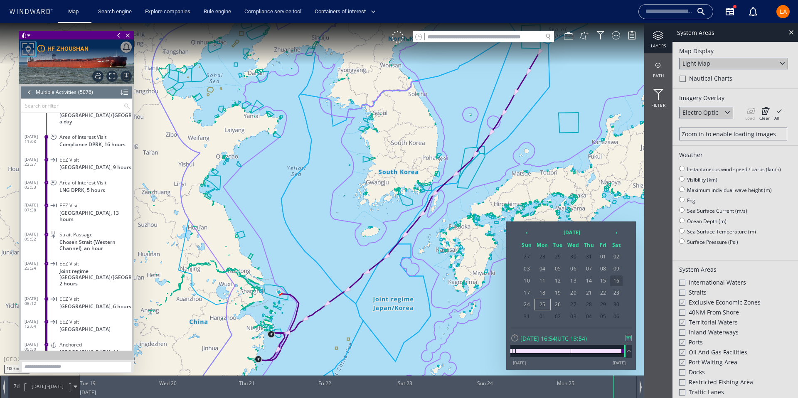
click at [611, 283] on span "16" at bounding box center [616, 280] width 12 height 11
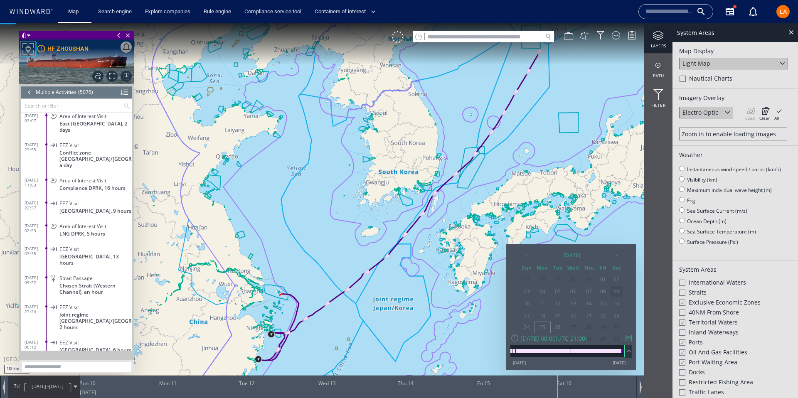
scroll to position [115316, 0]
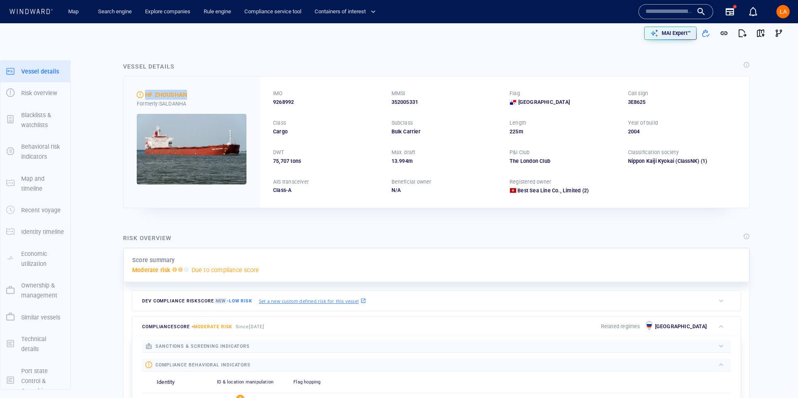
drag, startPoint x: 194, startPoint y: 93, endPoint x: 148, endPoint y: 94, distance: 46.1
click at [144, 94] on div "HF ZHOUSHAN" at bounding box center [192, 95] width 110 height 10
copy div "HF ZHOUSHAN"
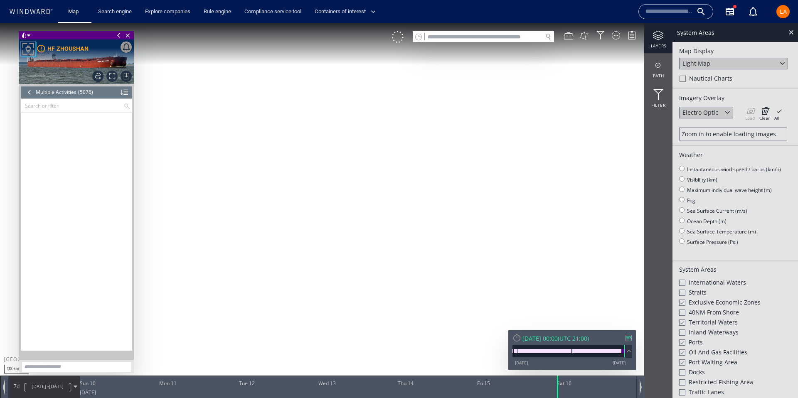
scroll to position [115316, 0]
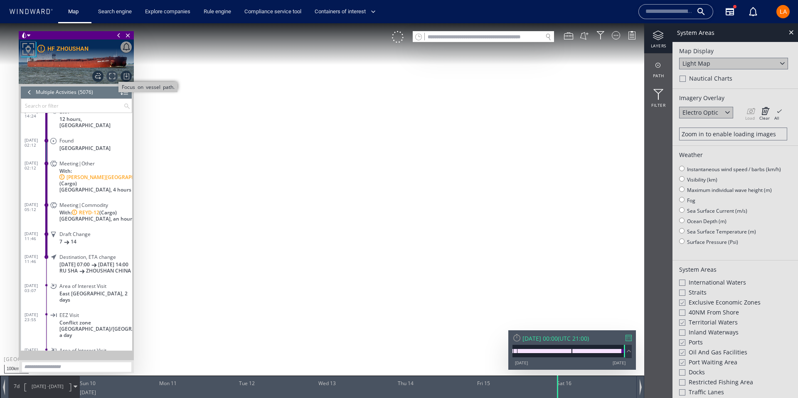
click at [114, 76] on span "Focus on vessel path." at bounding box center [111, 76] width 11 height 11
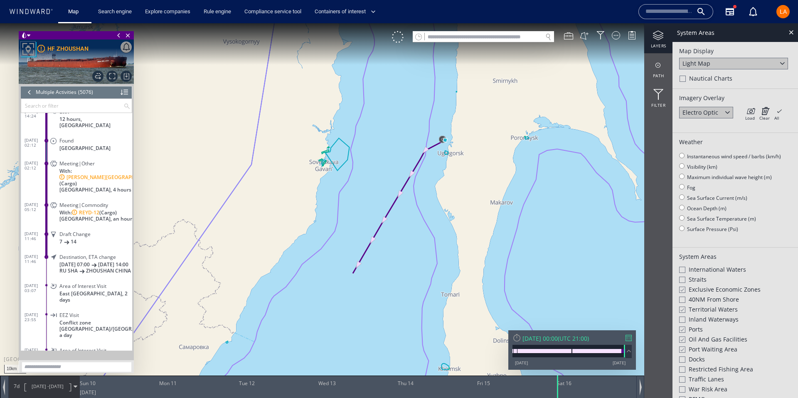
drag, startPoint x: 475, startPoint y: 118, endPoint x: 451, endPoint y: 172, distance: 59.3
click at [440, 182] on canvas "Map" at bounding box center [399, 206] width 798 height 366
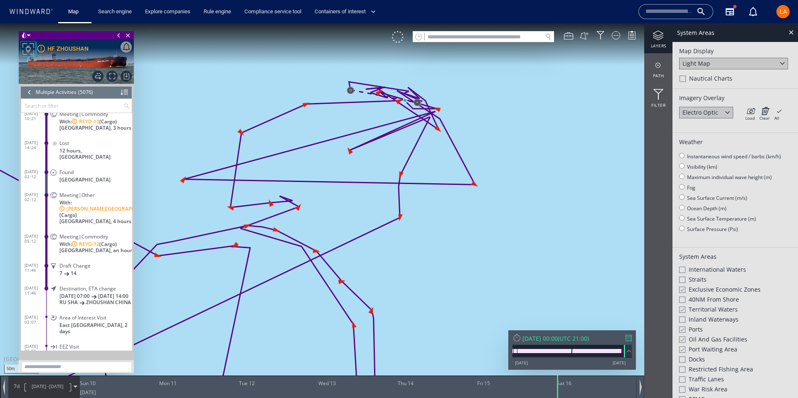
scroll to position [115306, 0]
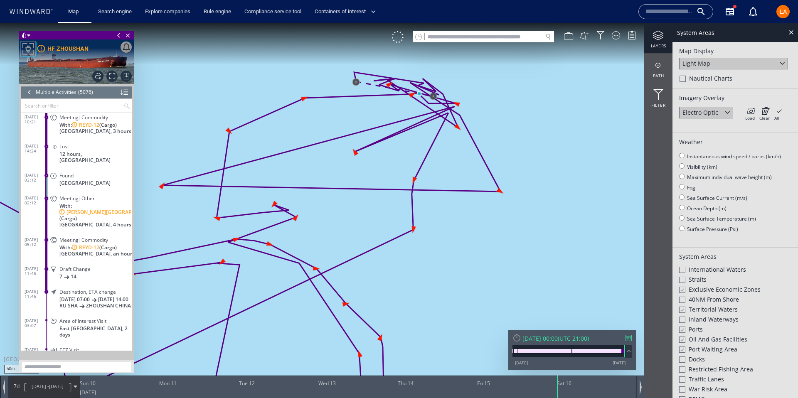
click at [28, 96] on div at bounding box center [29, 92] width 9 height 12
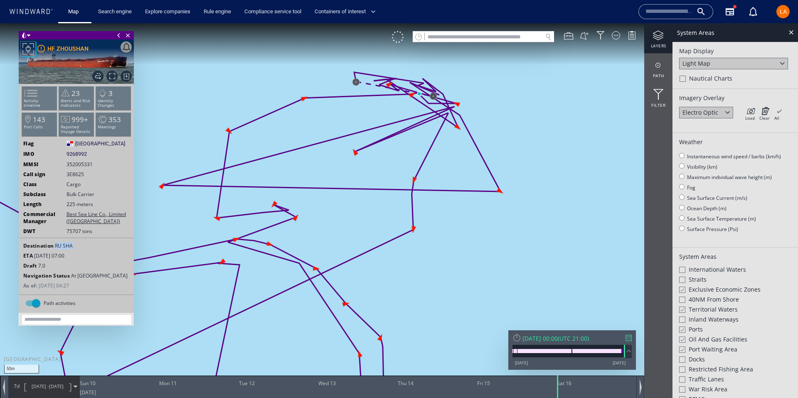
drag, startPoint x: 79, startPoint y: 246, endPoint x: 54, endPoint y: 247, distance: 25.4
click at [54, 247] on div "Destination RU SHA" at bounding box center [76, 245] width 115 height 7
copy span "RU SHA"
